Goal: Find specific page/section: Find specific page/section

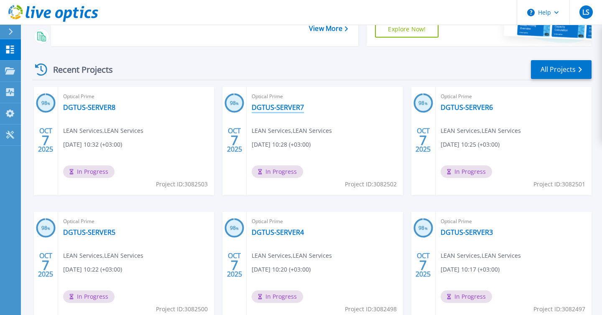
scroll to position [97, 0]
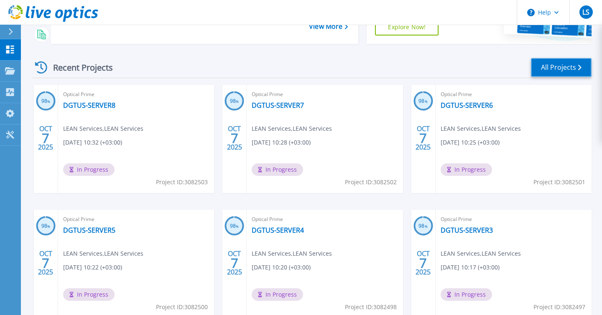
click at [568, 74] on link "All Projects" at bounding box center [561, 67] width 61 height 19
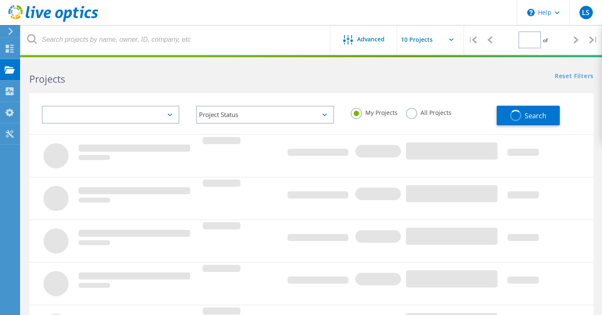
type input "1"
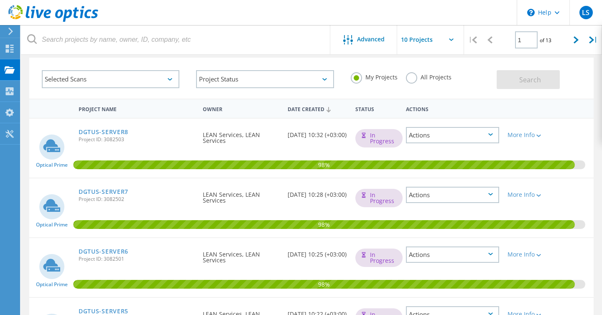
scroll to position [42, 0]
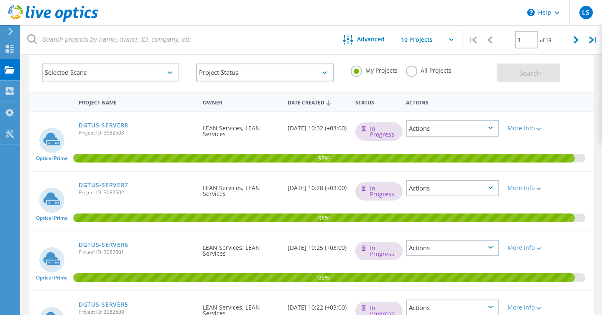
click at [441, 125] on div "Actions" at bounding box center [452, 128] width 93 height 16
click at [466, 97] on div "Actions" at bounding box center [453, 101] width 102 height 15
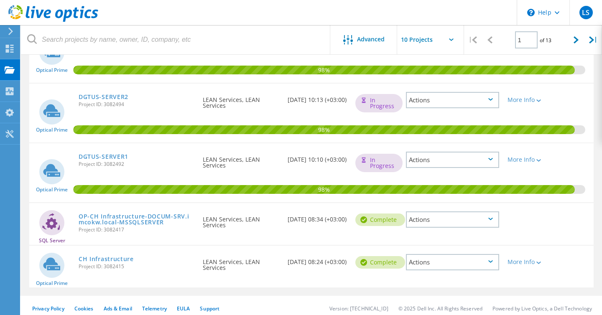
scroll to position [428, 0]
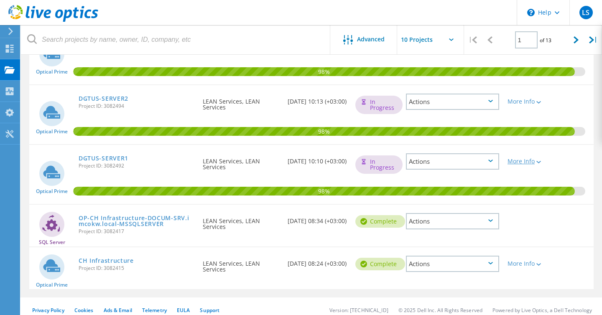
click at [525, 158] on div "More Info" at bounding box center [526, 161] width 37 height 6
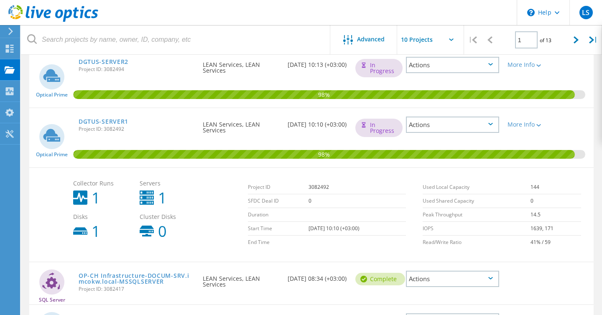
scroll to position [463, 0]
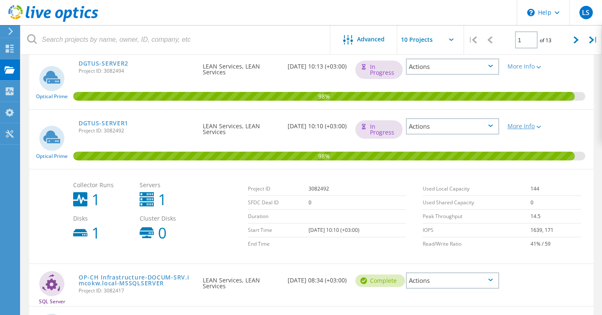
click at [537, 129] on lo-svg-helper at bounding box center [538, 126] width 6 height 7
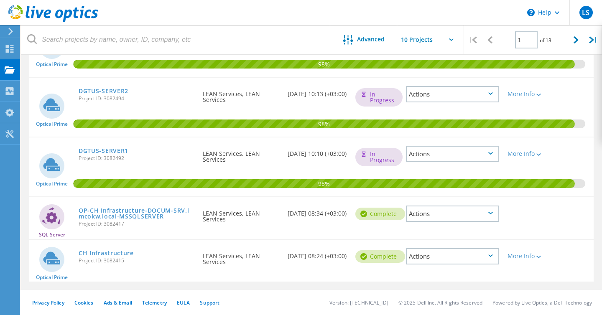
scroll to position [435, 0]
click at [101, 148] on link "DGTUS-SERVER1" at bounding box center [104, 151] width 50 height 6
